Goal: Task Accomplishment & Management: Use online tool/utility

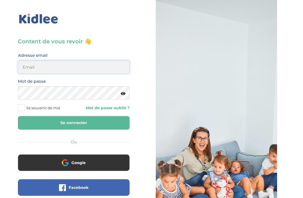
click at [60, 70] on input "email" at bounding box center [74, 66] width 112 height 13
click at [20, 111] on span at bounding box center [21, 107] width 7 height 7
click at [0, 0] on input "Se souvenir de moi" at bounding box center [0, 0] width 0 height 0
click at [49, 68] on input "email" at bounding box center [74, 66] width 112 height 13
type input "cham.aboukalam@hotmail.com"
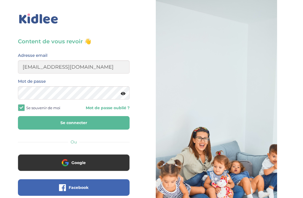
click at [67, 122] on button "Se connecter" at bounding box center [74, 123] width 112 height 14
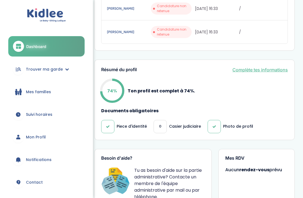
scroll to position [243, 0]
click at [50, 69] on span "Trouver ma garde" at bounding box center [44, 69] width 37 height 6
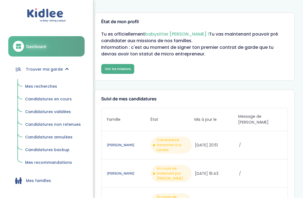
click at [107, 73] on link "Voir les missions" at bounding box center [117, 69] width 33 height 10
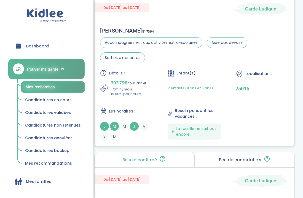
scroll to position [274, 0]
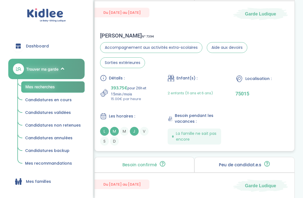
click at [221, 104] on div "Détails : 393.75€ pour 26h et 15min /mois 15.00€ par heure Enfant(s) : 2 enfant…" at bounding box center [194, 110] width 189 height 71
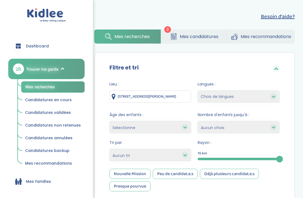
scroll to position [23, 0]
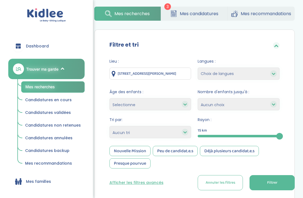
click at [229, 79] on select "Choix de langues Anglais Arabe Espagnol Italien Russe Français Coréen" at bounding box center [239, 74] width 82 height 12
select select "12"
click at [198, 68] on select "Choix de langues Anglais Arabe Espagnol Italien Russe Français Coréen" at bounding box center [239, 74] width 82 height 12
select select
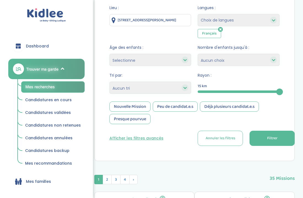
scroll to position [79, 0]
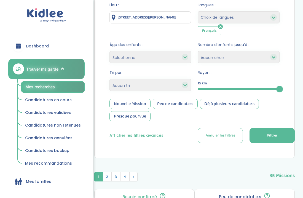
click at [277, 135] on span "Filtrer" at bounding box center [272, 136] width 10 height 6
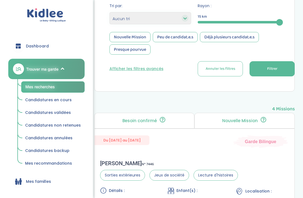
scroll to position [0, 0]
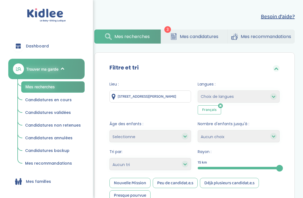
click at [252, 98] on select "Choix de langues Anglais Arabe Espagnol Italien Russe Français Coréen" at bounding box center [239, 96] width 82 height 12
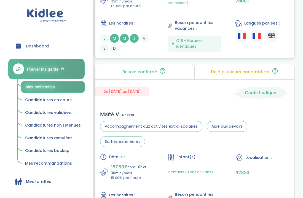
scroll to position [711, 0]
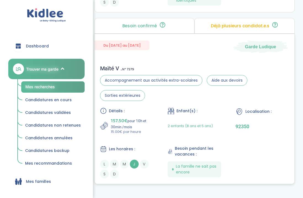
click at [260, 93] on section "Accompagnement aux activités extra-scolaires Aide aux devoirs Sorties extérieur…" at bounding box center [194, 88] width 189 height 26
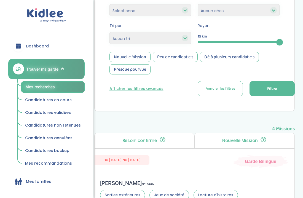
scroll to position [0, 0]
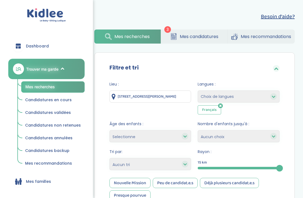
click at [219, 106] on icon at bounding box center [220, 106] width 5 height 6
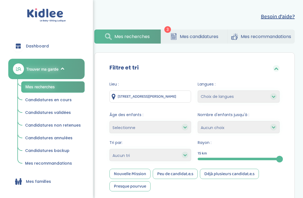
click at [224, 97] on select "Choix de langues Anglais Arabe Espagnol Italien Russe Français Coréen" at bounding box center [239, 96] width 82 height 12
click at [161, 156] on select "Heures par semaine (croissant) Heures par semaine (décroissant) Date de démarra…" at bounding box center [150, 155] width 82 height 12
select select "updated_at_desc"
click at [109, 149] on select "Heures par semaine (croissant) Heures par semaine (décroissant) Date de démarra…" at bounding box center [150, 155] width 82 height 12
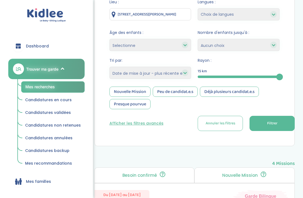
scroll to position [83, 0]
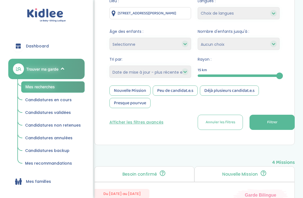
click at [265, 124] on button "Filtrer" at bounding box center [272, 122] width 45 height 15
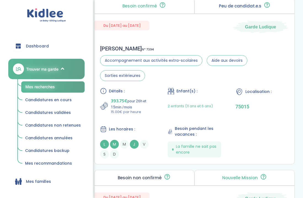
scroll to position [264, 0]
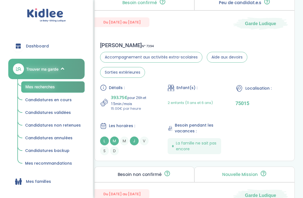
click at [265, 122] on div "Détails : 393.75€ pour 26h et 15min /mois 15.00€ par heure Enfant(s) : 2 enfant…" at bounding box center [194, 119] width 189 height 71
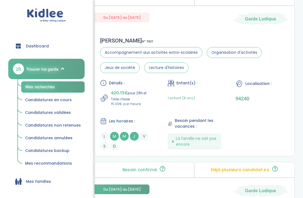
scroll to position [944, 0]
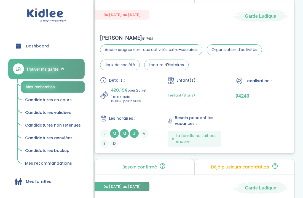
click at [183, 114] on div "Détails : 420.15€ pour 28h et 1min /mois 15.00€ par heure Enfant(s) : 1 enfant …" at bounding box center [194, 112] width 189 height 71
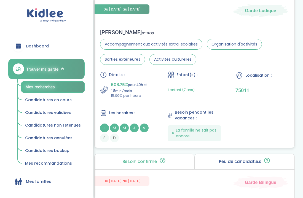
scroll to position [1122, 0]
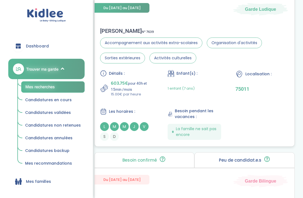
click at [196, 101] on div "Détails : 603.75€ pour 40h et 15min /mois 15.00€ par heure Enfant(s) : 1 enfant…" at bounding box center [194, 105] width 189 height 71
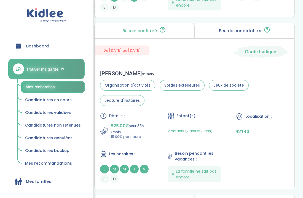
scroll to position [1447, 0]
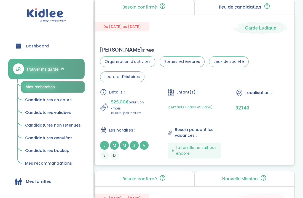
click at [146, 87] on div "Erwan A . N° 7695 Organisation d'activités Sorties extérieures Jeux de société …" at bounding box center [195, 103] width 200 height 124
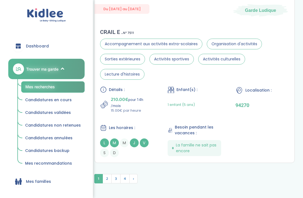
scroll to position [1822, 0]
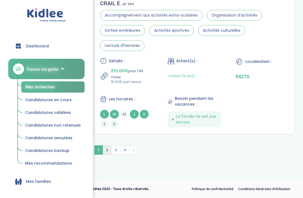
click at [105, 151] on span "2" at bounding box center [107, 149] width 9 height 9
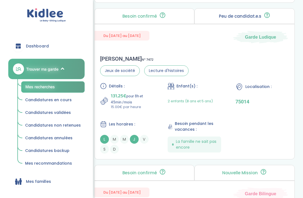
scroll to position [408, 0]
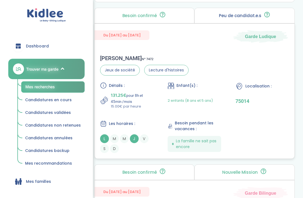
click at [196, 119] on div "Détails : 131.25€ pour 8h et 45min /mois 15.00€ par heure Enfant(s) : 2 enfants…" at bounding box center [194, 117] width 189 height 71
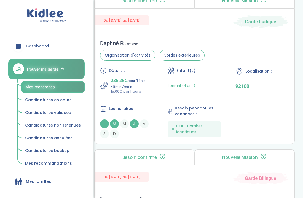
scroll to position [737, 0]
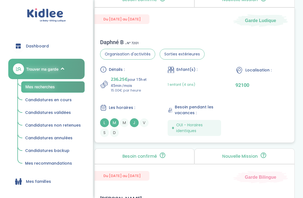
click at [196, 93] on div "1 enfant (4 ans)" at bounding box center [194, 84] width 53 height 17
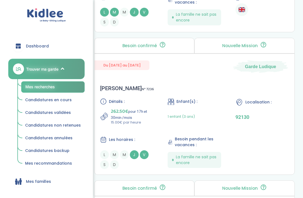
scroll to position [1016, 0]
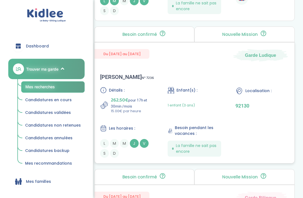
click at [219, 127] on span "Besoin pendant les vacances :" at bounding box center [198, 131] width 46 height 12
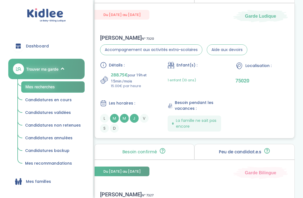
scroll to position [1352, 0]
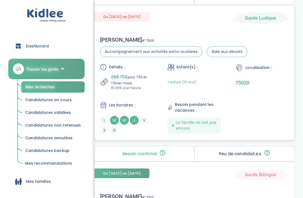
click at [219, 95] on div "Détails : 288.75€ pour 19h et 15min /mois 15.00€ par heure Enfant(s) : 1 enfant…" at bounding box center [194, 99] width 189 height 71
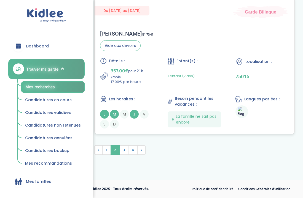
scroll to position [1655, 0]
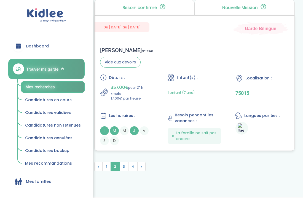
click at [181, 95] on span "1 enfant (7 ans)" at bounding box center [181, 92] width 27 height 5
click at [127, 164] on span "3" at bounding box center [123, 166] width 9 height 9
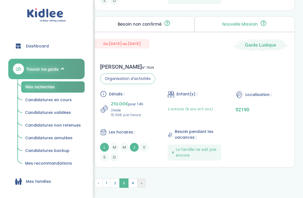
scroll to position [1682, 0]
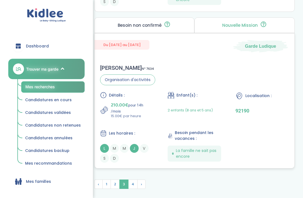
click at [166, 130] on div "Détails : 210.00€ pour 14h /mois 15.00€ par heure Enfant(s) : 2 enfants (8 ans …" at bounding box center [194, 127] width 189 height 71
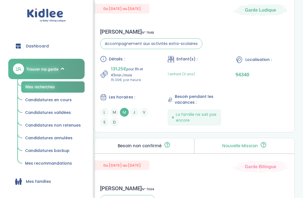
scroll to position [1247, 0]
click at [164, 87] on div "Détails : 131.25€ pour 8h et 45min /mois 15.00€ par heure Enfant(s) : 1 enfant …" at bounding box center [194, 91] width 189 height 71
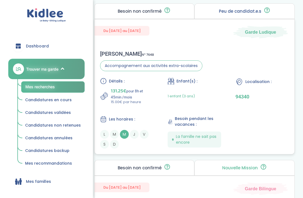
scroll to position [1227, 0]
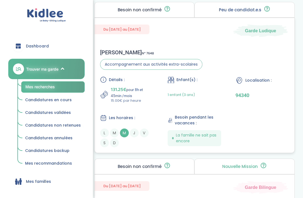
click at [143, 93] on p "131.25€ pour 8h et 45min /mois" at bounding box center [132, 92] width 43 height 12
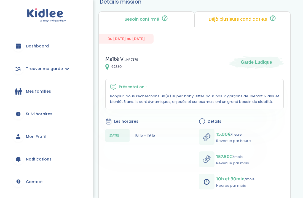
scroll to position [52, 0]
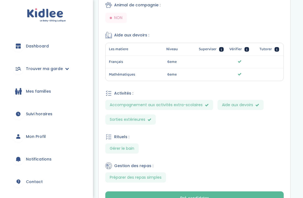
scroll to position [283, 0]
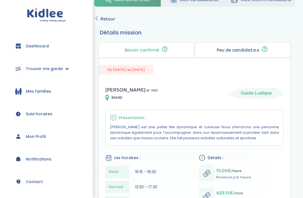
scroll to position [138, 0]
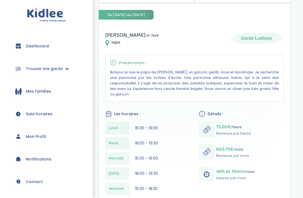
scroll to position [82, 0]
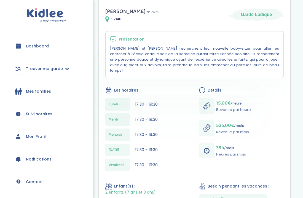
scroll to position [99, 0]
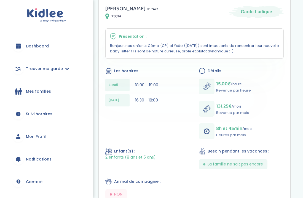
scroll to position [103, 0]
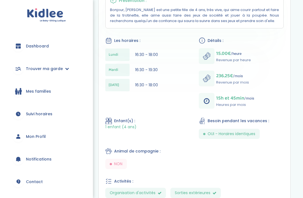
scroll to position [128, 0]
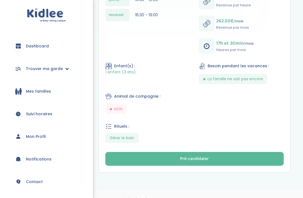
scroll to position [196, 0]
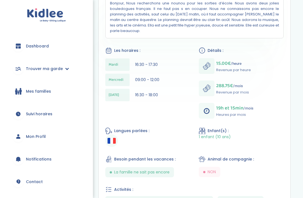
scroll to position [140, 0]
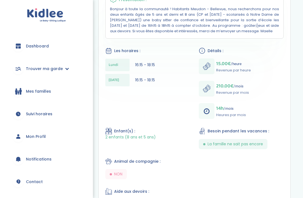
scroll to position [140, 0]
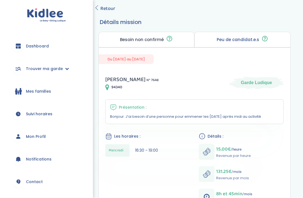
scroll to position [31, 0]
